Goal: Find specific page/section: Find specific page/section

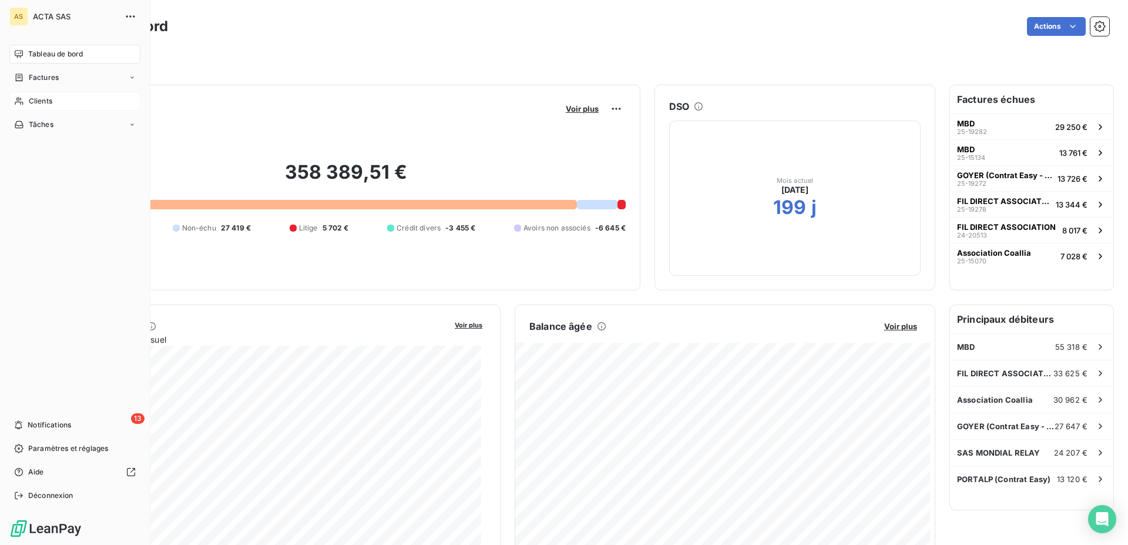
click at [19, 98] on icon at bounding box center [19, 102] width 8 height 8
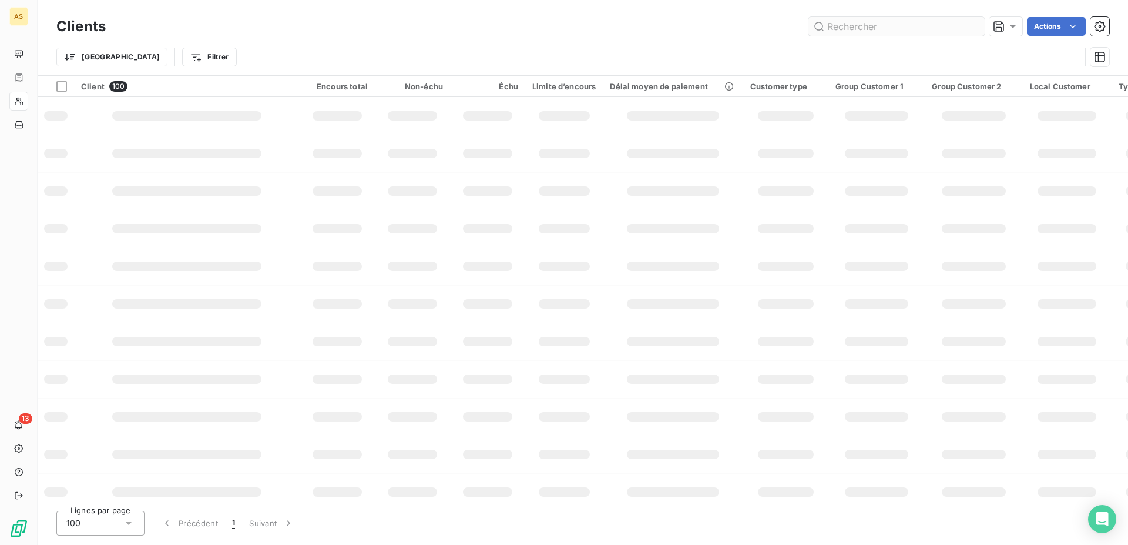
click at [867, 27] on input "text" at bounding box center [896, 26] width 176 height 19
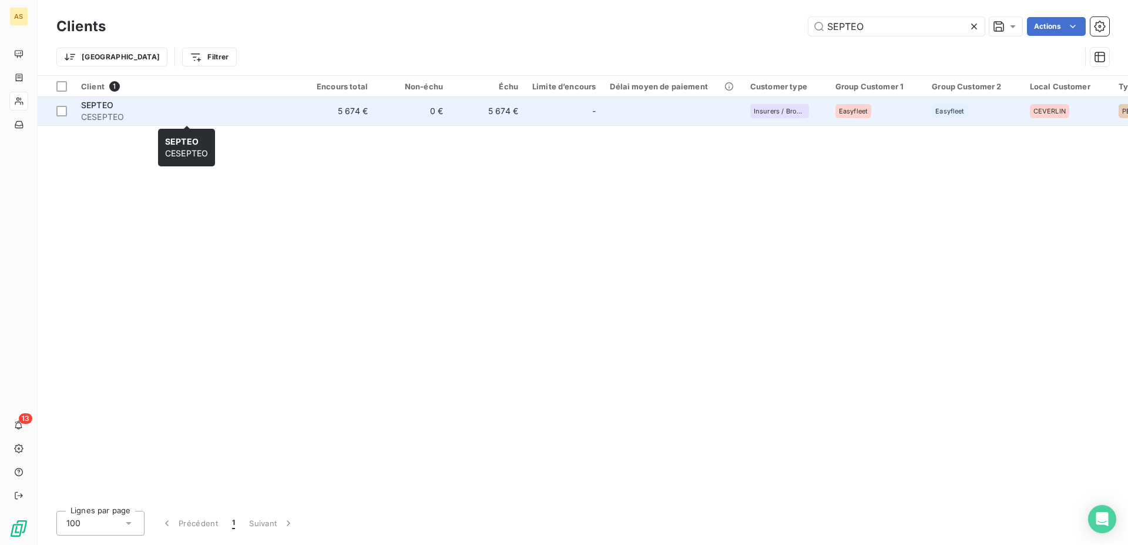
type input "SEPTEO"
click at [111, 113] on span "CESEPTEO" at bounding box center [186, 117] width 211 height 12
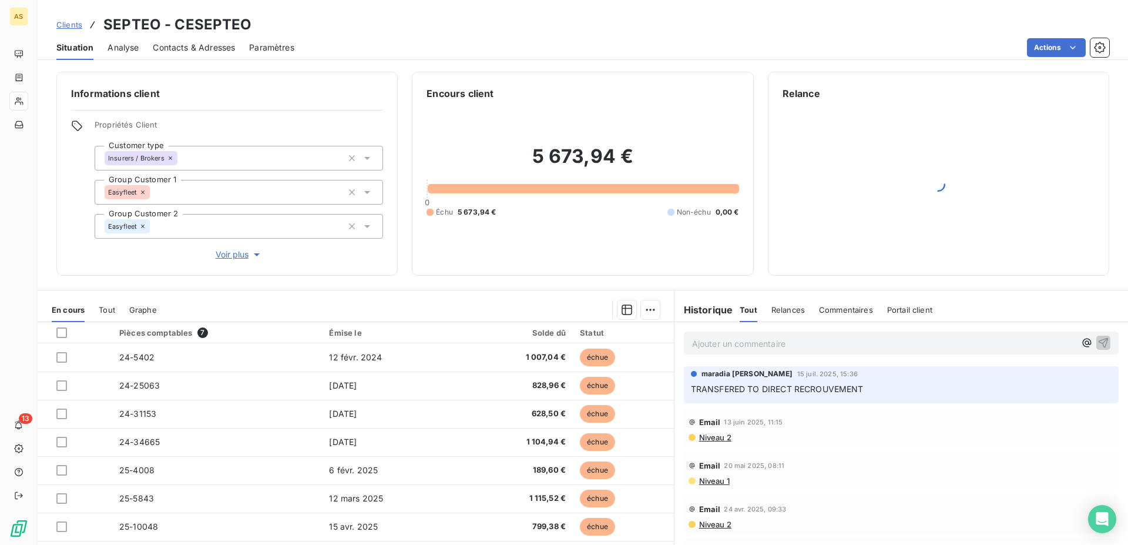
click at [197, 47] on span "Contacts & Adresses" at bounding box center [194, 48] width 82 height 12
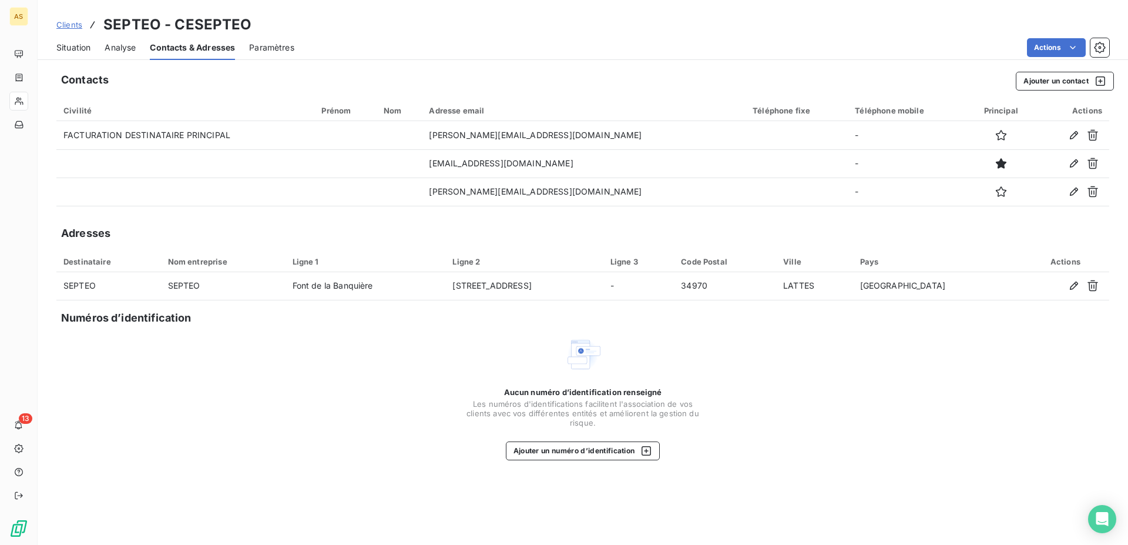
click at [68, 25] on span "Clients" at bounding box center [69, 24] width 26 height 9
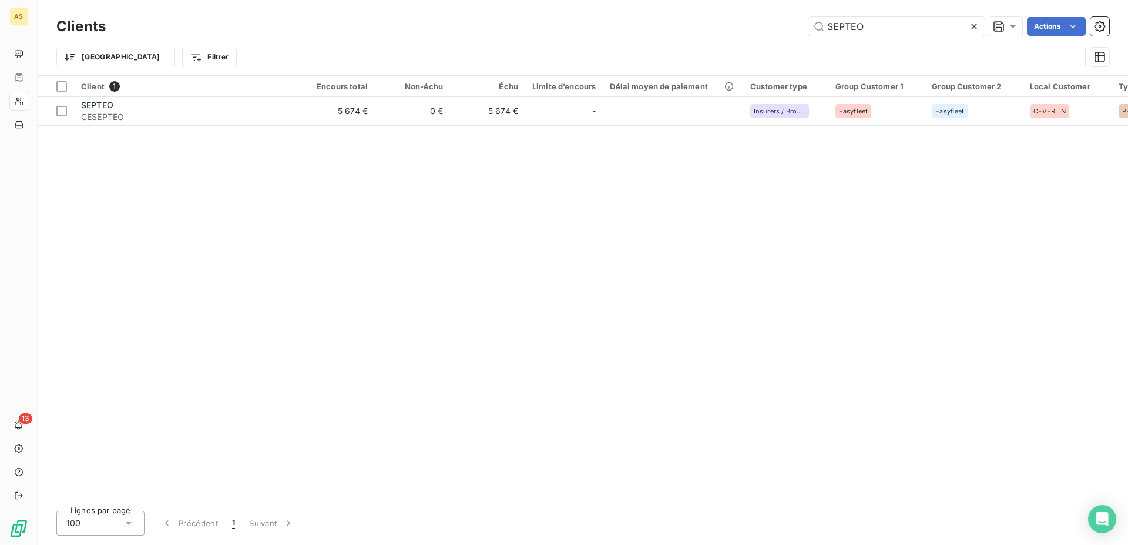
drag, startPoint x: 884, startPoint y: 28, endPoint x: 743, endPoint y: 26, distance: 141.0
click at [808, 17] on input "SEPTEO" at bounding box center [896, 26] width 176 height 19
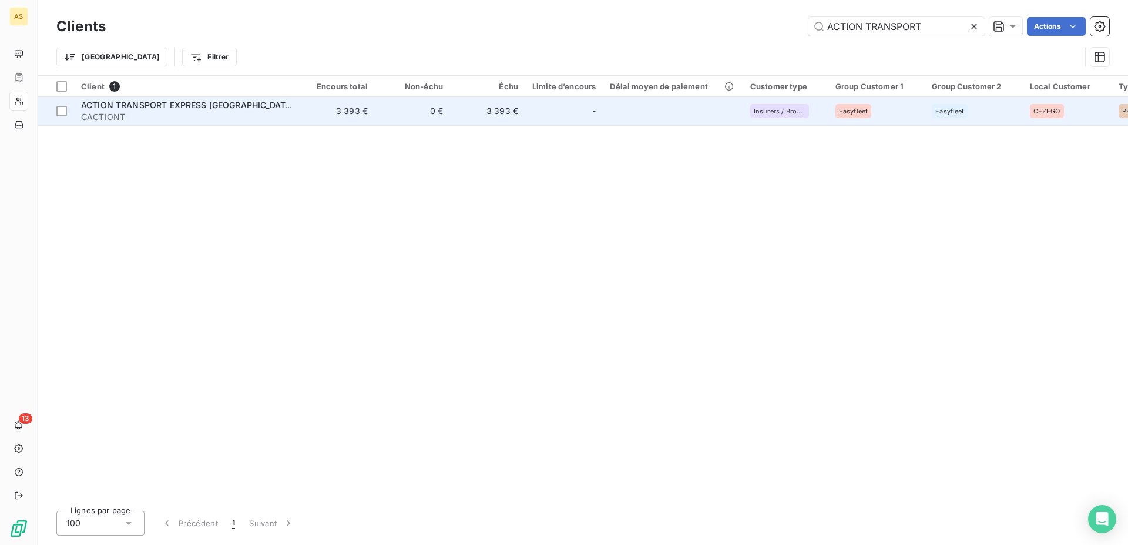
type input "ACTION TRANSPORT"
click at [132, 105] on span "ACTION TRANSPORT EXPRESS [GEOGRAPHIC_DATA]" at bounding box center [187, 105] width 213 height 10
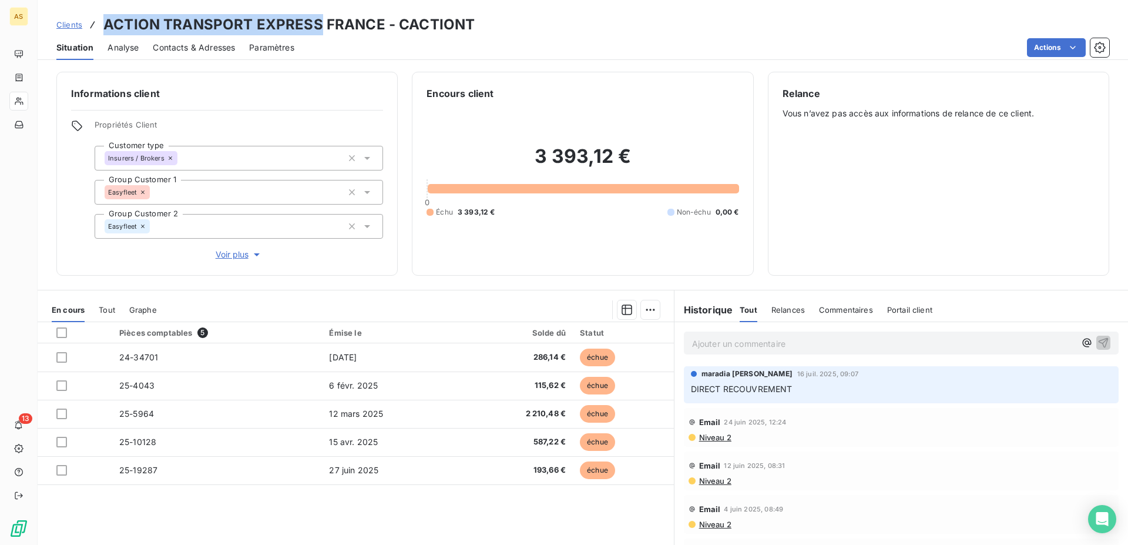
drag, startPoint x: 106, startPoint y: 25, endPoint x: 318, endPoint y: 21, distance: 212.7
click at [318, 21] on h3 "ACTION TRANSPORT EXPRESS FRANCE - CACTIONT" at bounding box center [288, 24] width 371 height 21
copy h3 "ACTION TRANSPORT EXPRESS"
click at [68, 23] on span "Clients" at bounding box center [69, 24] width 26 height 9
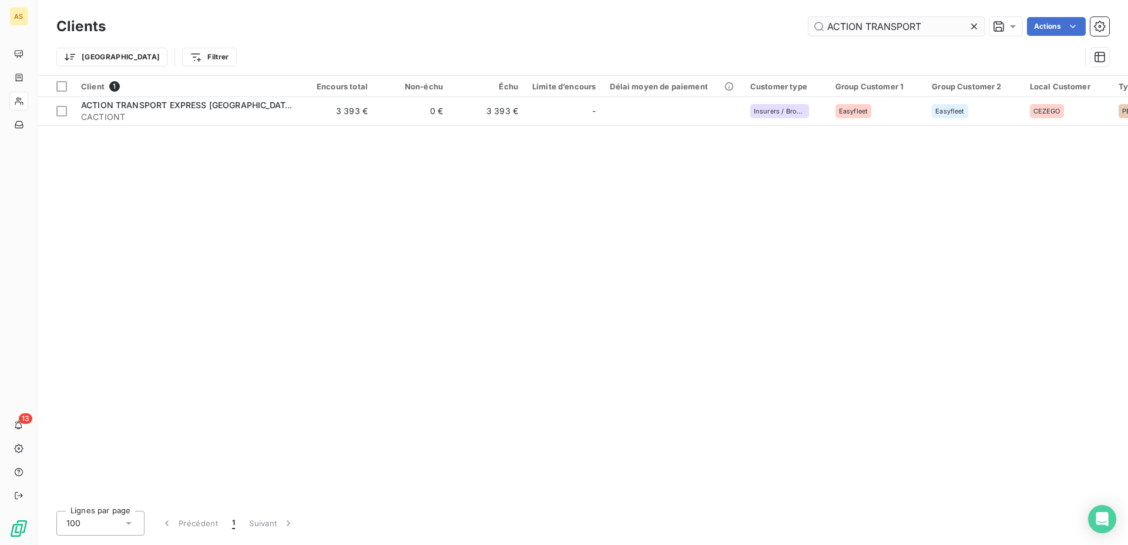
drag, startPoint x: 930, startPoint y: 29, endPoint x: 677, endPoint y: -4, distance: 254.7
click at [808, 17] on input "ACTION TRANSPORT" at bounding box center [896, 26] width 176 height 19
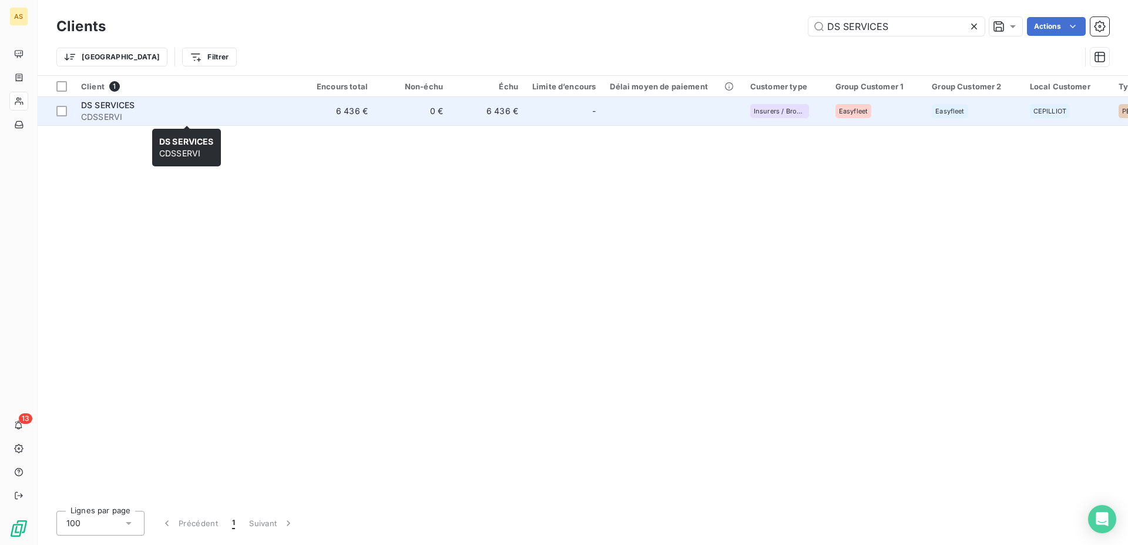
type input "DS SERVICES"
click at [116, 104] on span "DS SERVICES" at bounding box center [108, 105] width 54 height 10
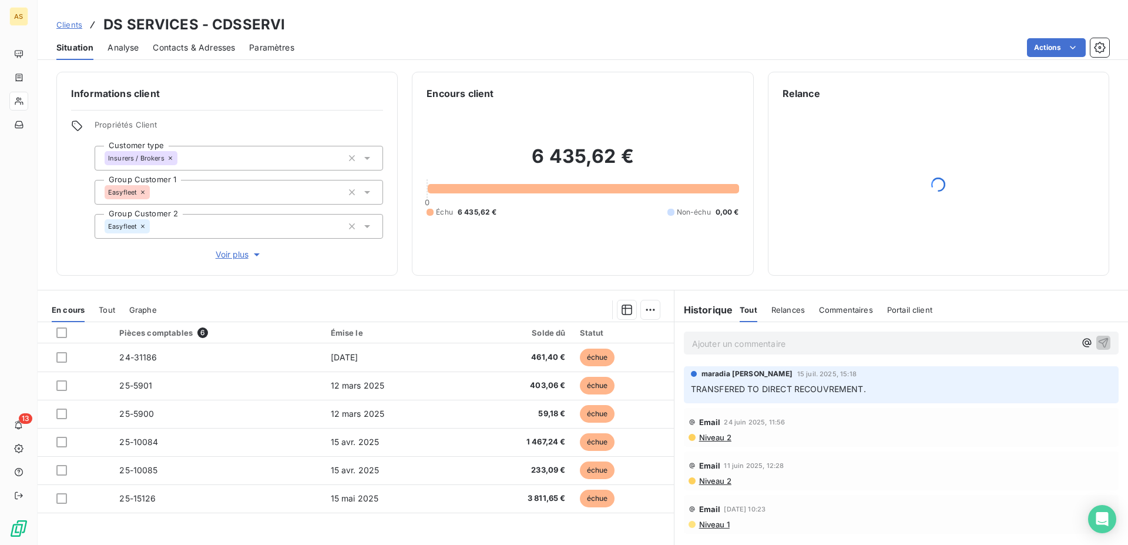
click at [195, 42] on span "Contacts & Adresses" at bounding box center [194, 48] width 82 height 12
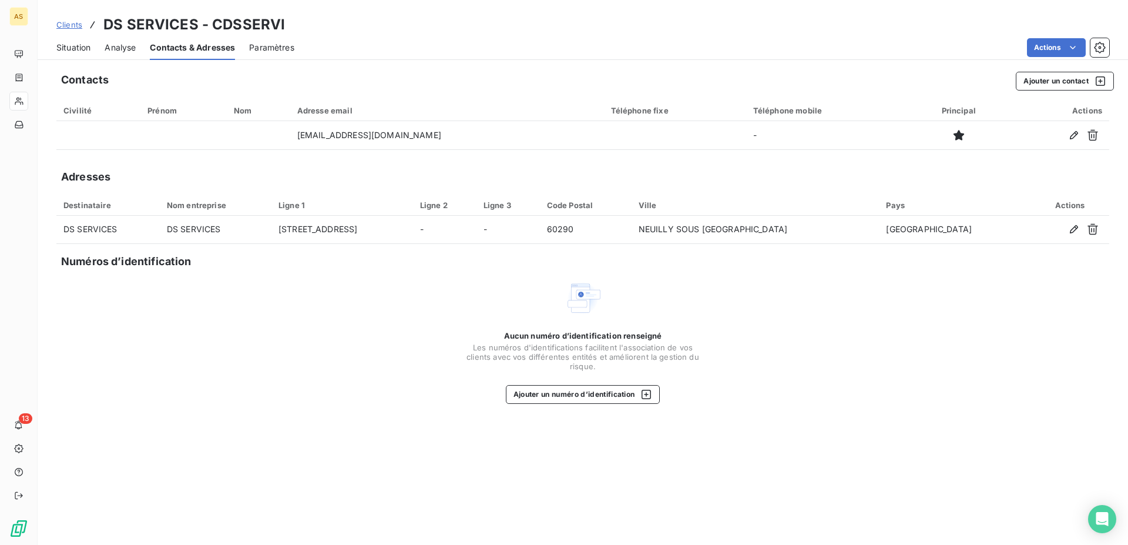
click at [63, 25] on span "Clients" at bounding box center [69, 24] width 26 height 9
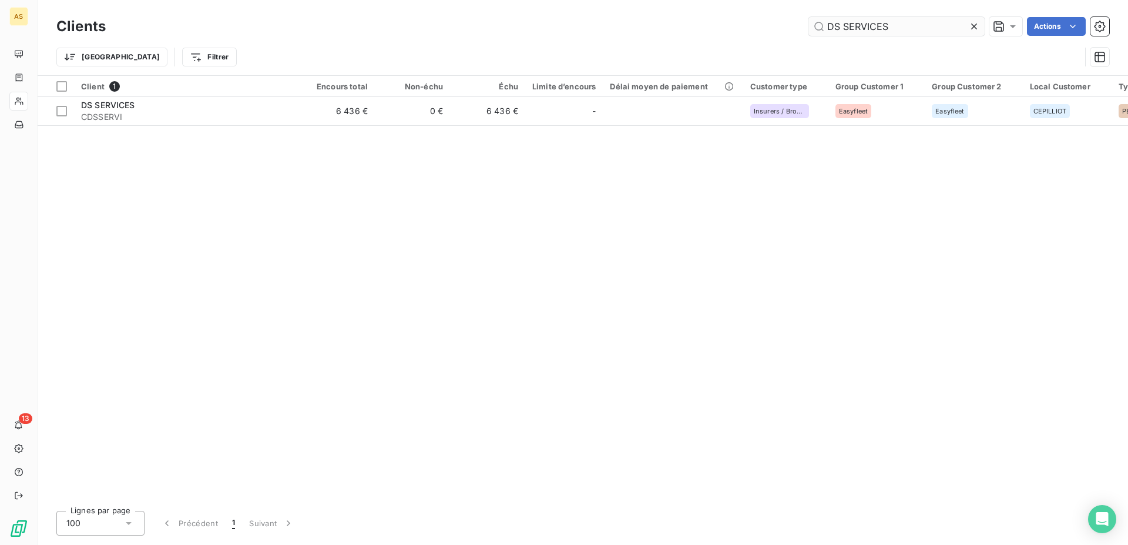
drag, startPoint x: 911, startPoint y: 26, endPoint x: 682, endPoint y: 14, distance: 229.4
click at [808, 17] on input "DS SERVICES" at bounding box center [896, 26] width 176 height 19
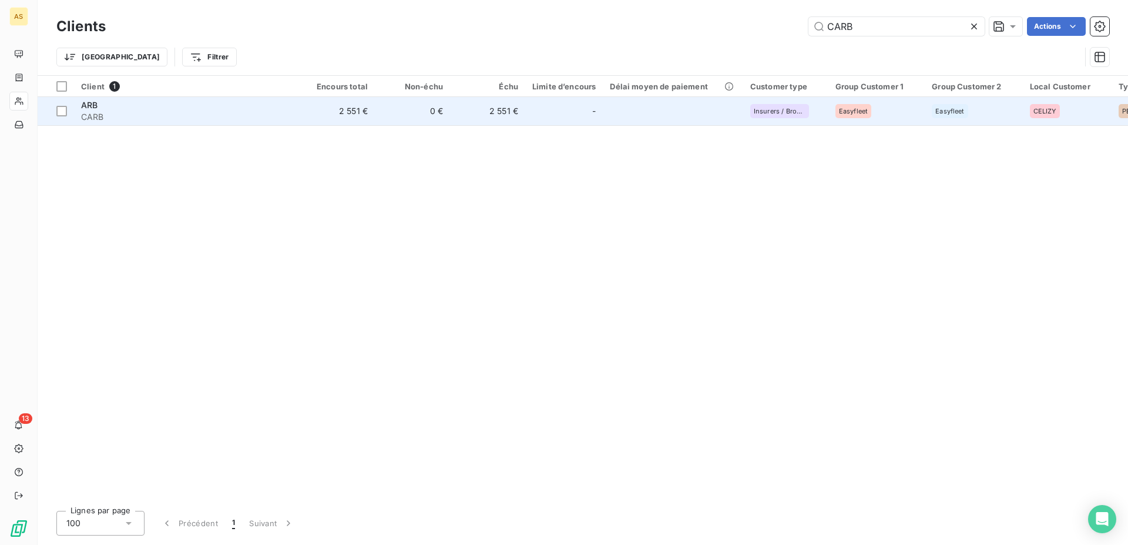
type input "CARB"
click at [345, 110] on td "2 551 €" at bounding box center [337, 111] width 75 height 28
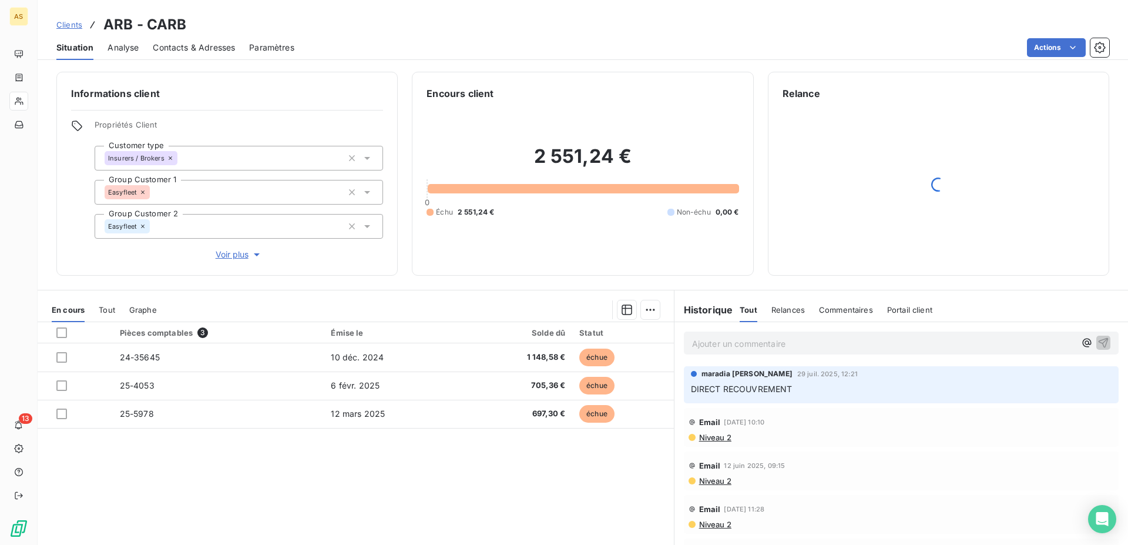
click at [68, 24] on span "Clients" at bounding box center [69, 24] width 26 height 9
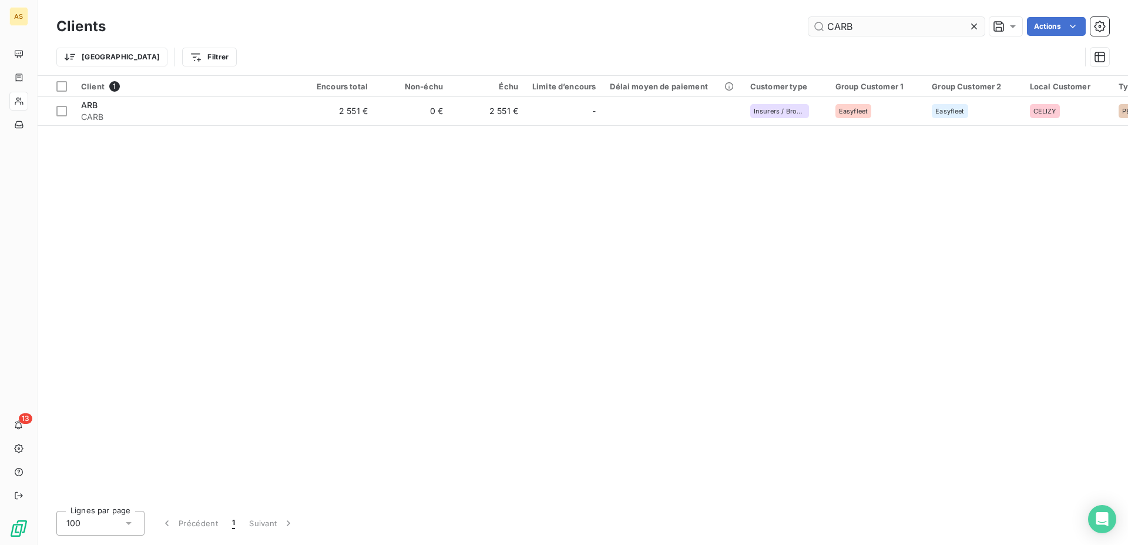
drag, startPoint x: 876, startPoint y: 22, endPoint x: 703, endPoint y: 23, distance: 173.3
click at [808, 23] on input "CARB" at bounding box center [896, 26] width 176 height 19
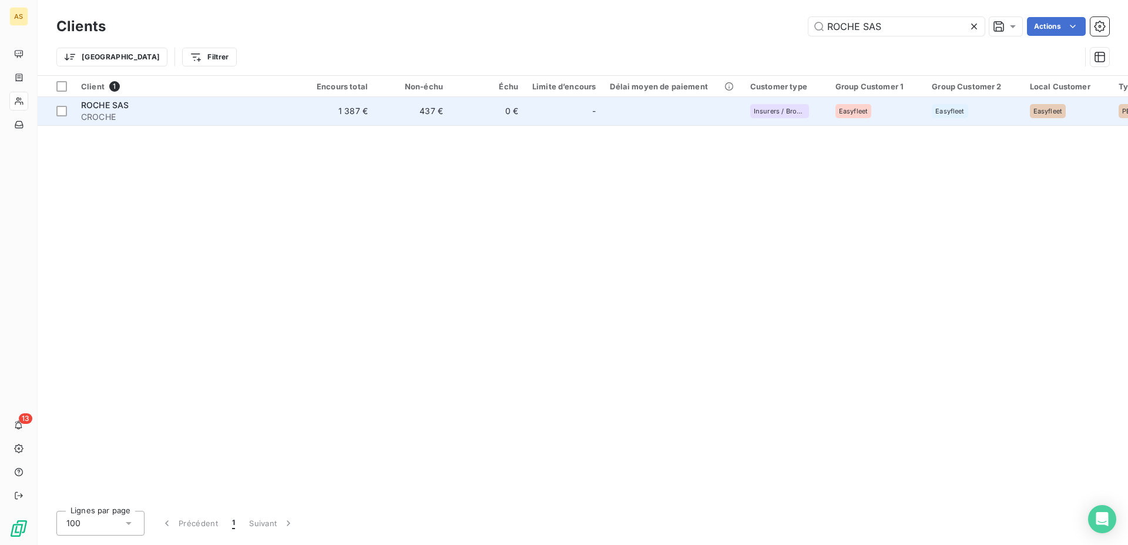
type input "ROCHE SAS"
click at [100, 110] on span "ROCHE SAS" at bounding box center [105, 105] width 48 height 10
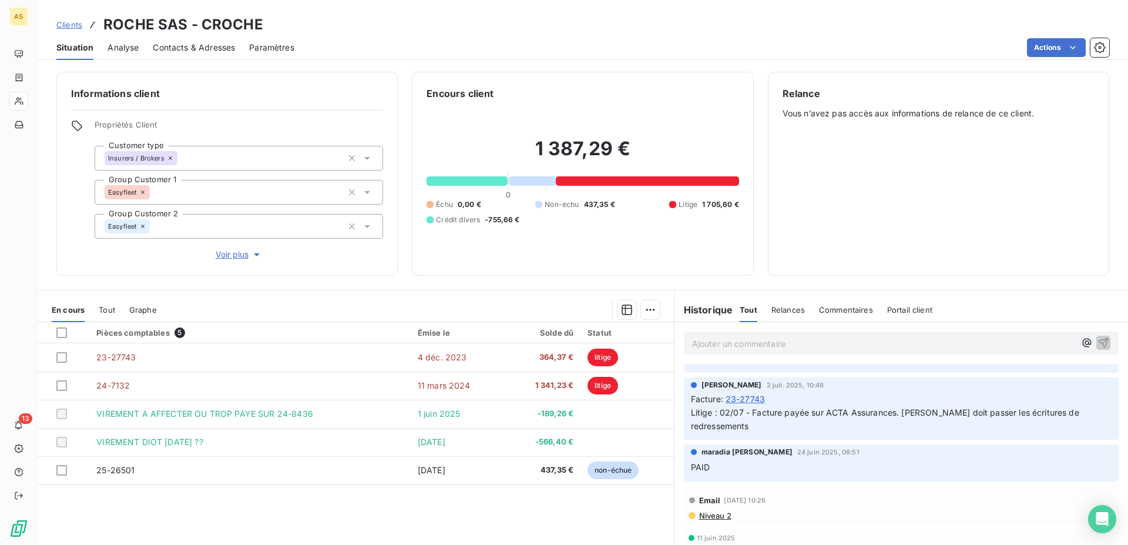
scroll to position [180, 0]
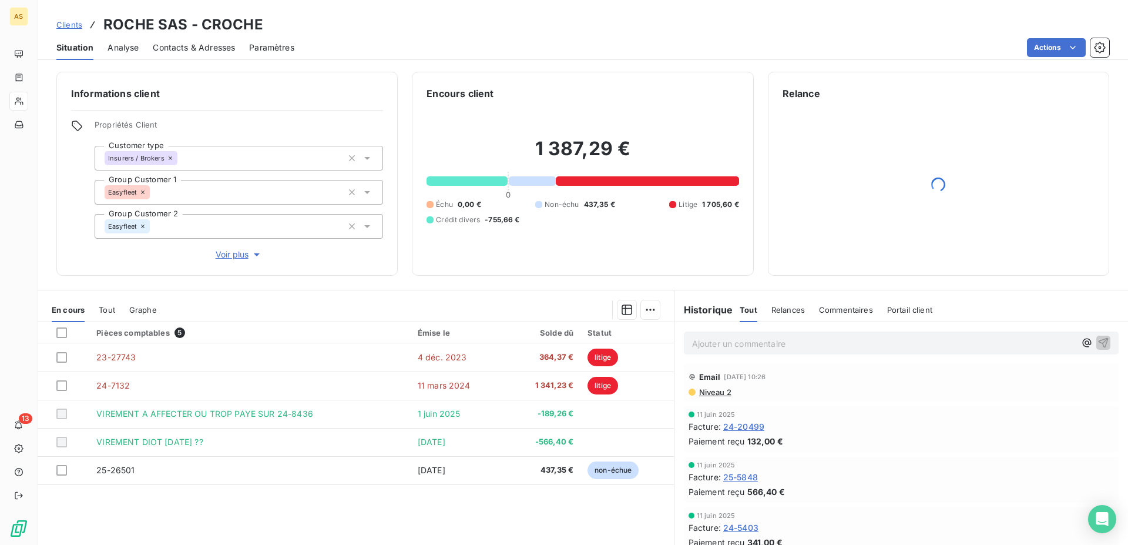
click at [73, 23] on span "Clients" at bounding box center [69, 24] width 26 height 9
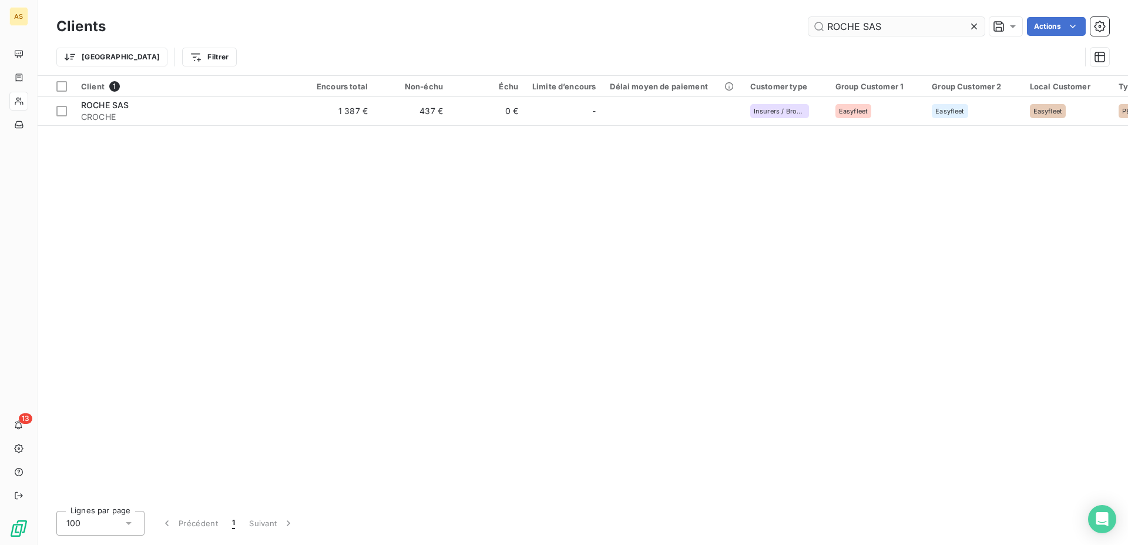
drag, startPoint x: 891, startPoint y: 32, endPoint x: 764, endPoint y: 25, distance: 127.1
click at [808, 25] on input "ROCHE SAS" at bounding box center [896, 26] width 176 height 19
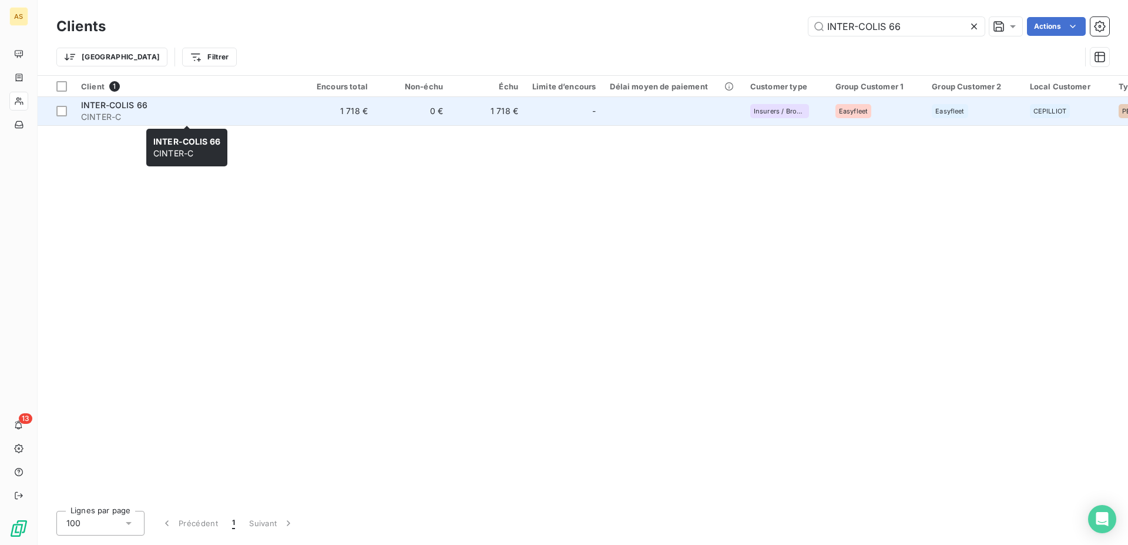
type input "INTER-COLIS 66"
click at [115, 109] on span "INTER-COLIS 66" at bounding box center [114, 105] width 66 height 10
